Goal: Find specific page/section: Find specific page/section

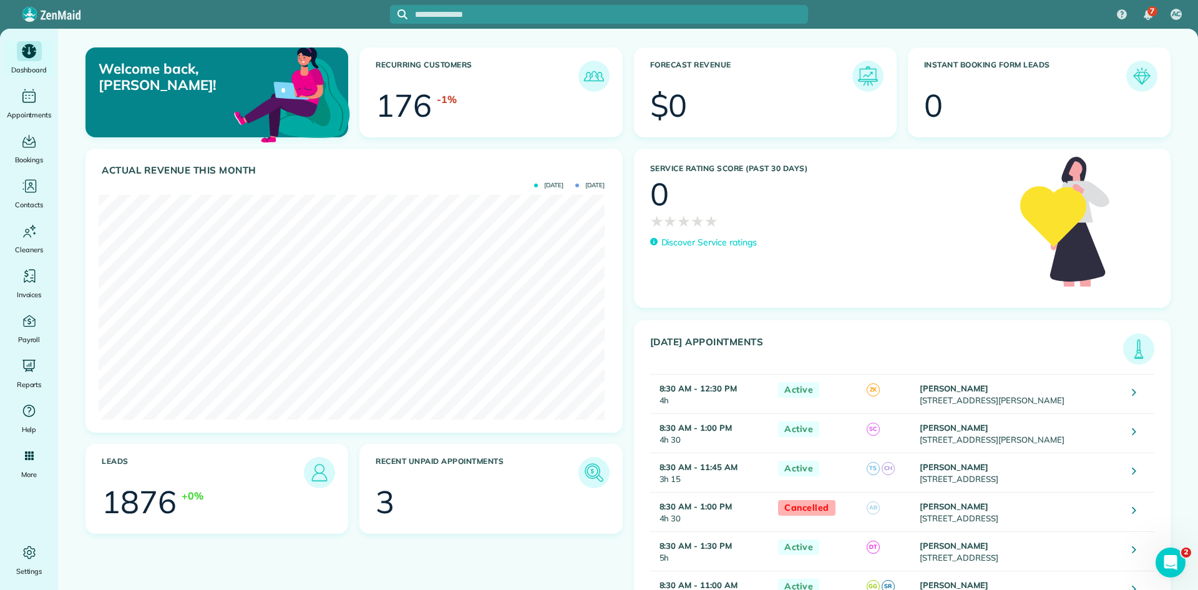
scroll to position [225, 506]
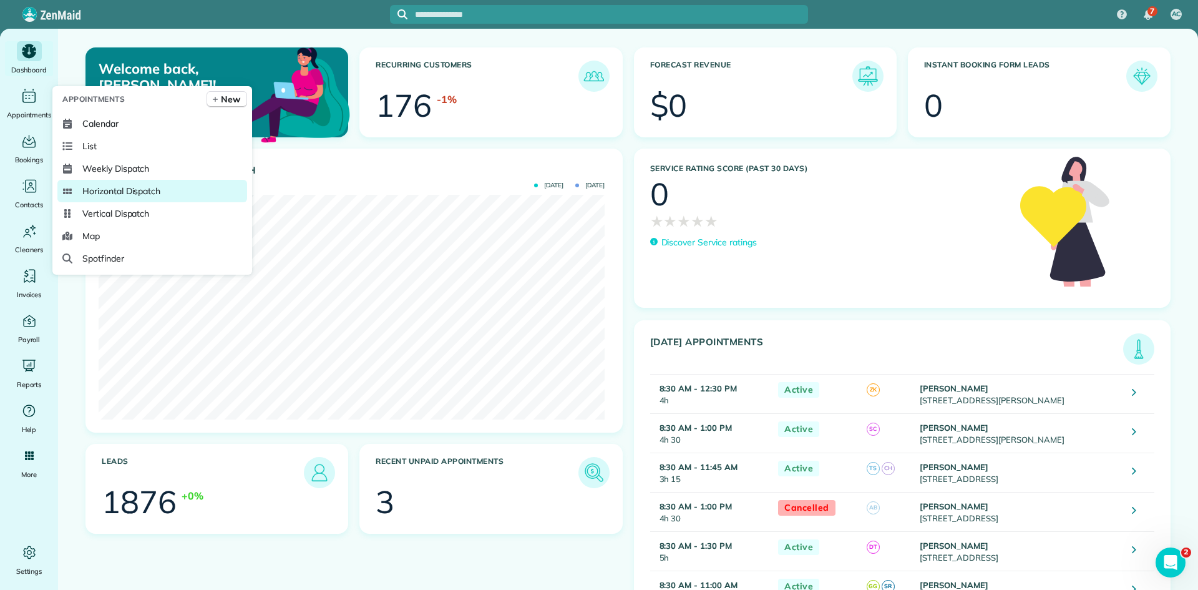
click at [135, 189] on span "Horizontal Dispatch" at bounding box center [121, 191] width 78 height 12
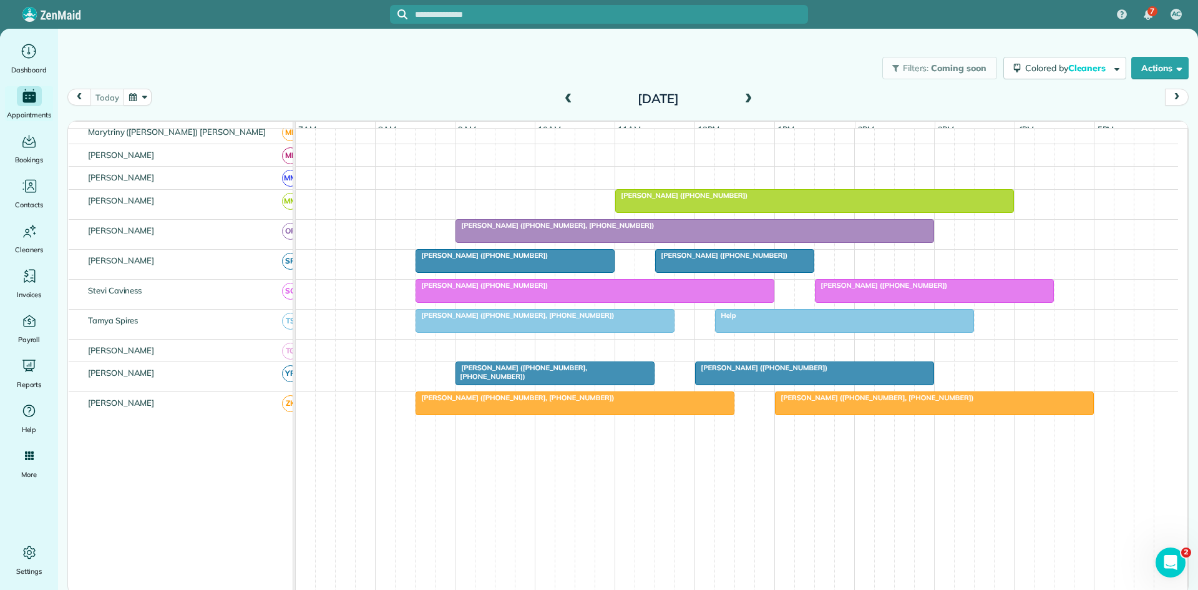
click at [797, 319] on div "Help" at bounding box center [844, 315] width 251 height 9
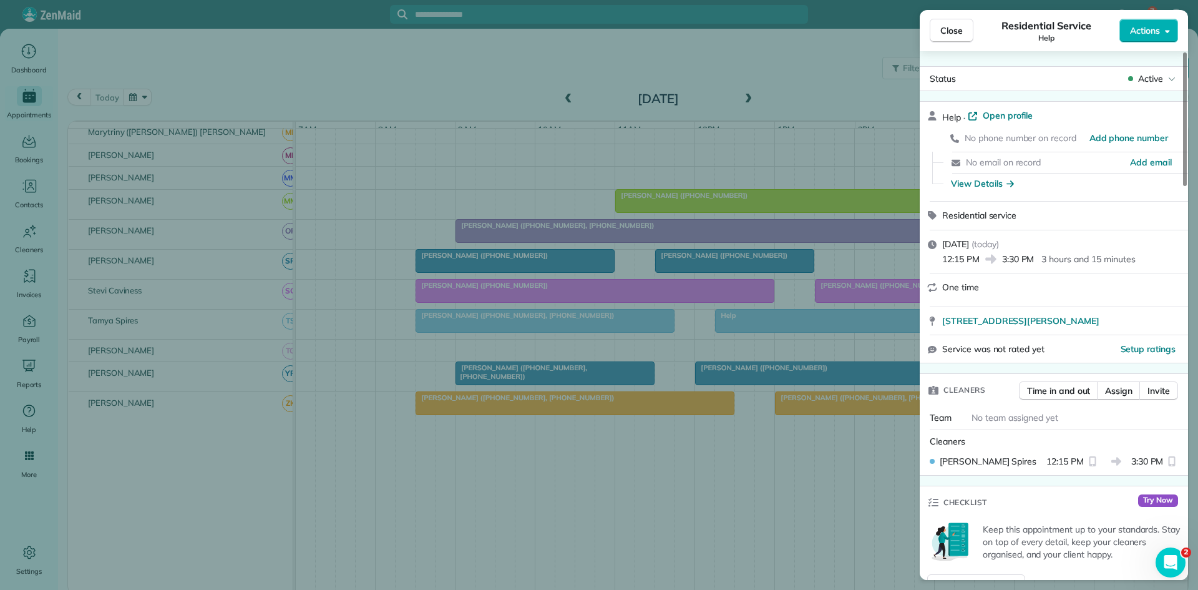
click at [782, 342] on div "Close Residential Service Help Actions Status Active Help · Open profile No pho…" at bounding box center [599, 295] width 1198 height 590
